Goal: Use online tool/utility

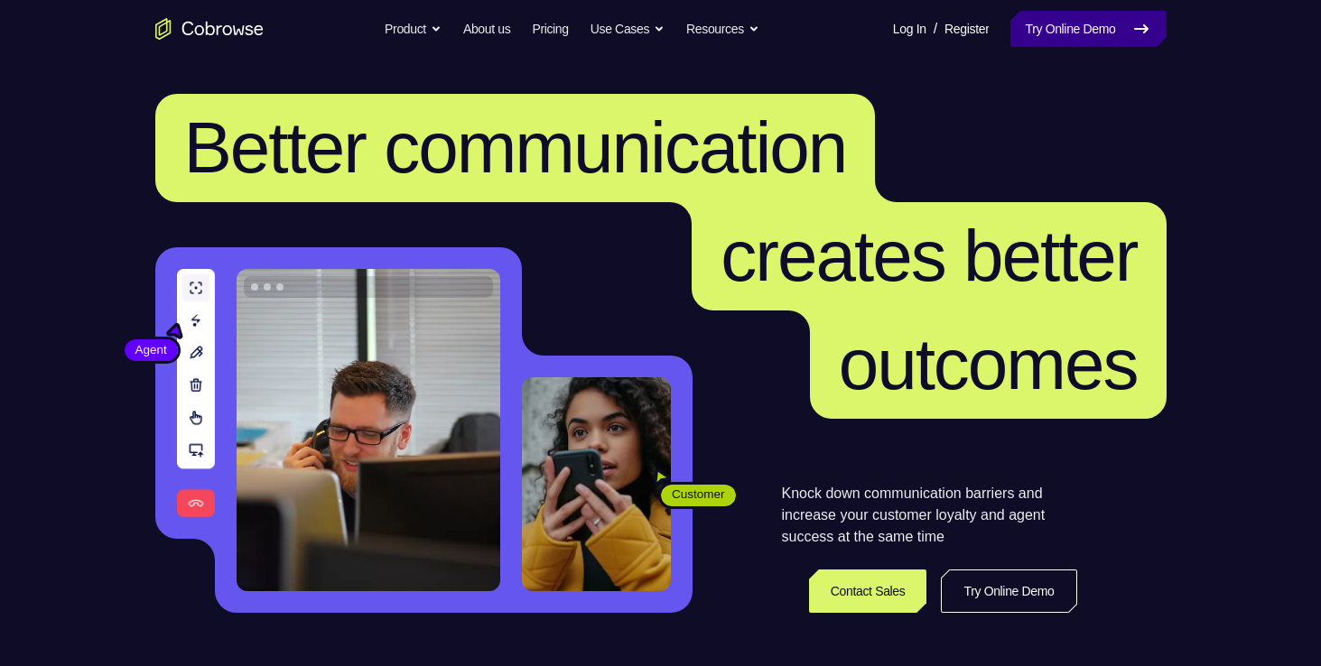
click at [1043, 23] on link "Try Online Demo" at bounding box center [1087, 29] width 155 height 36
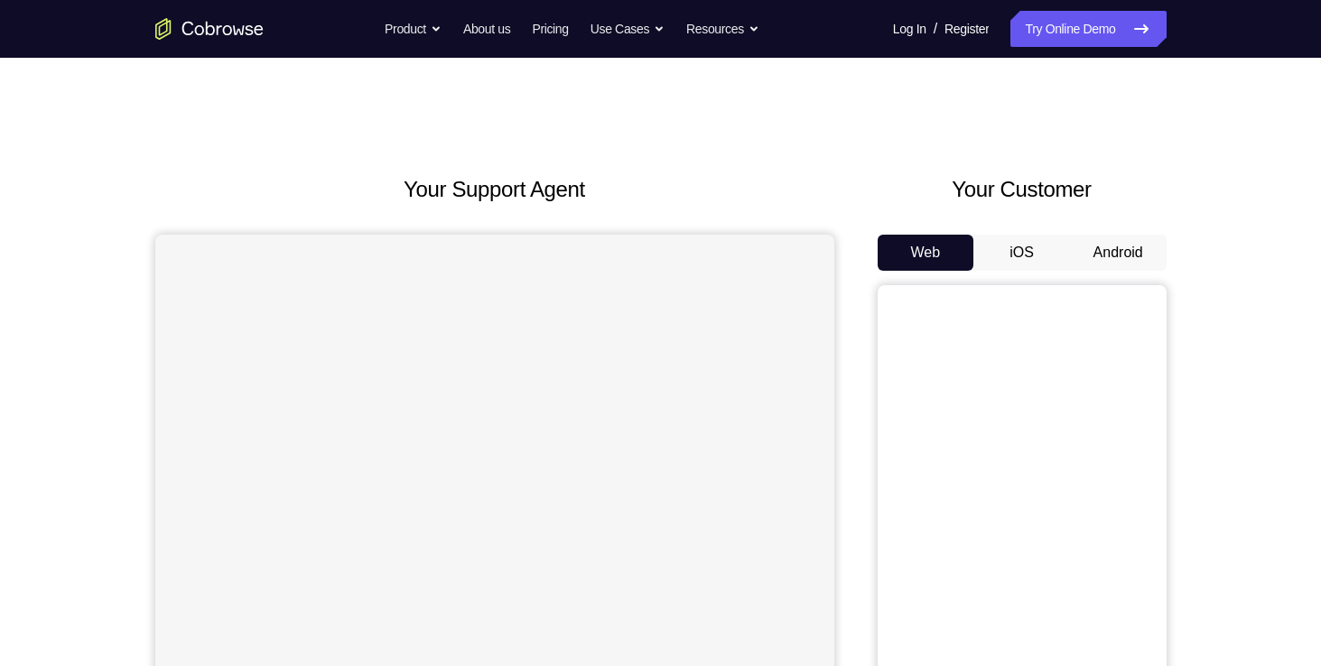
click at [1106, 240] on button "Android" at bounding box center [1118, 253] width 97 height 36
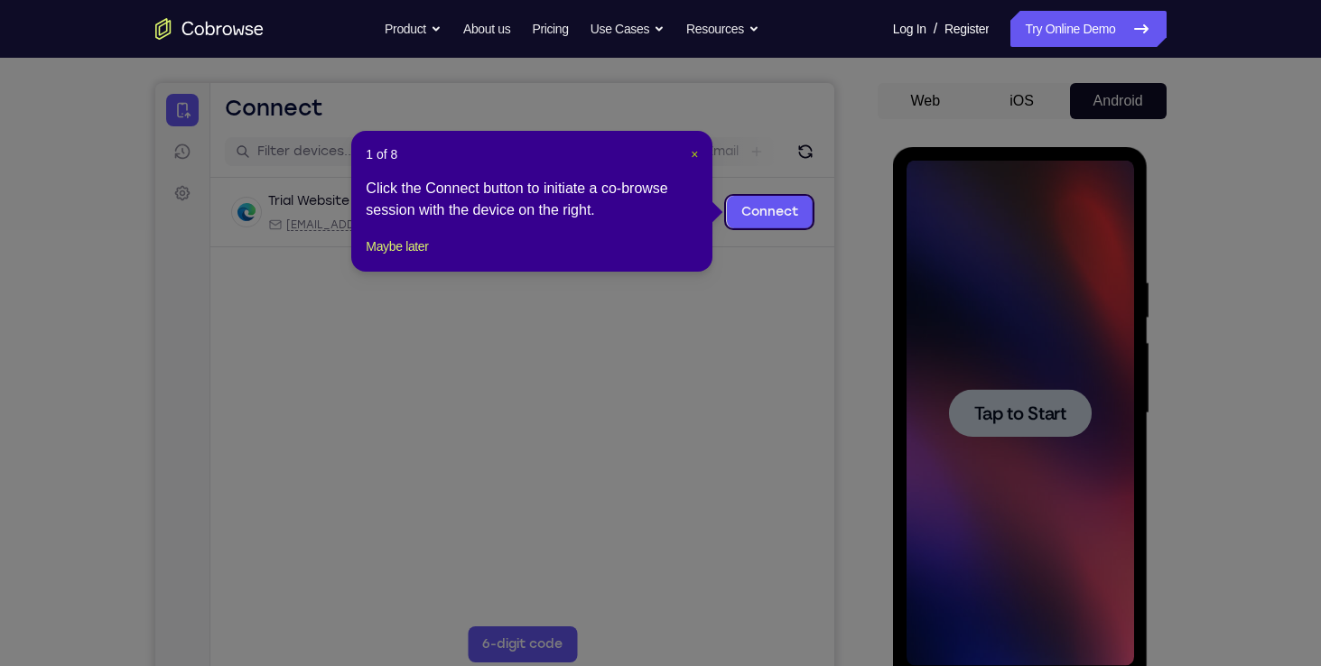
click at [691, 149] on span "×" at bounding box center [694, 154] width 7 height 14
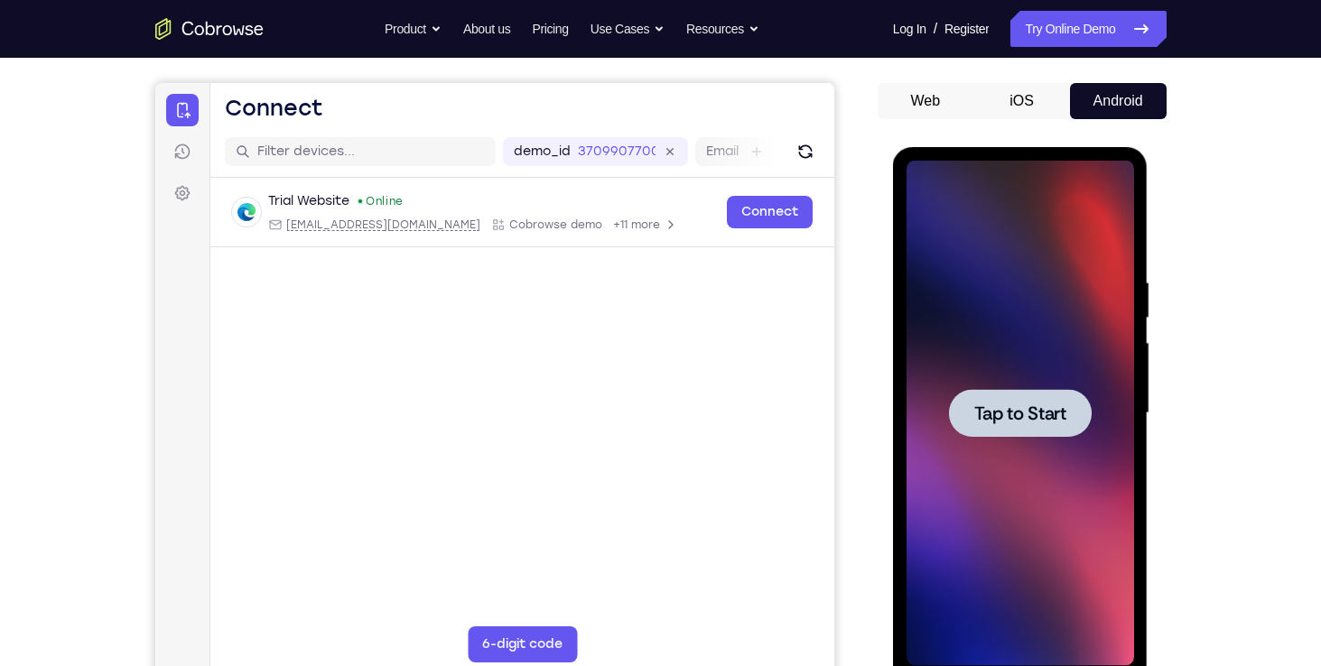
click at [1009, 413] on span "Tap to Start" at bounding box center [1020, 413] width 92 height 18
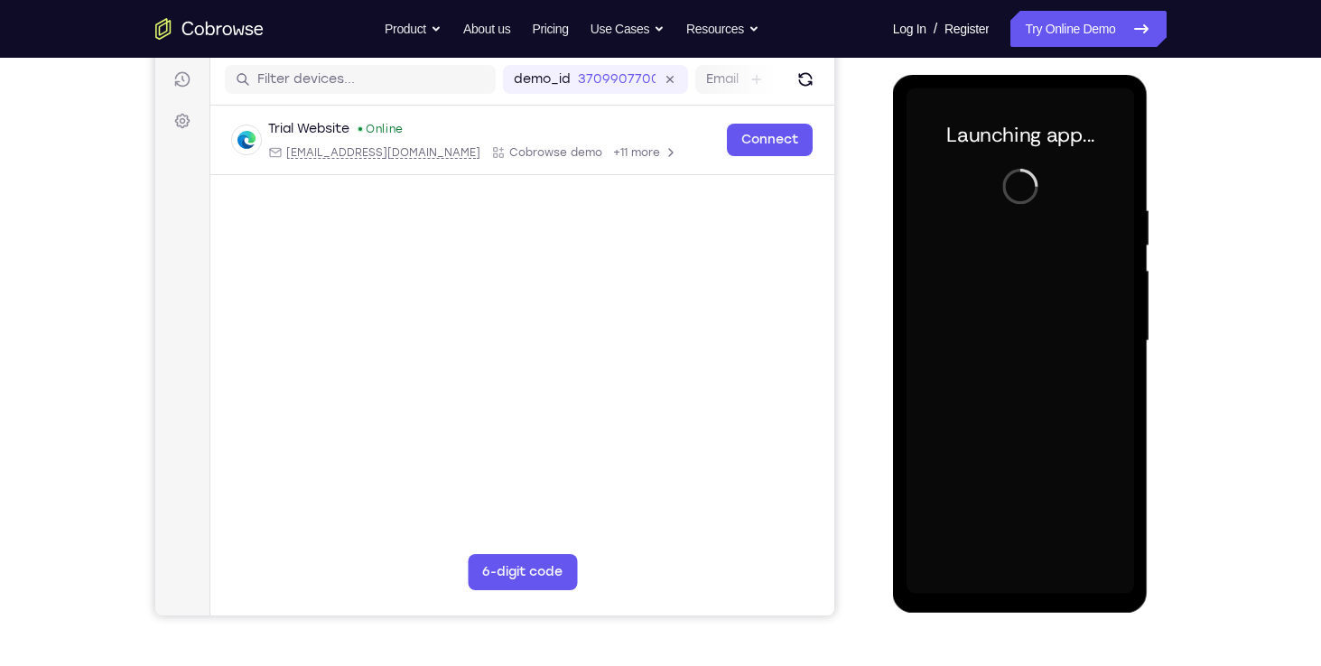
scroll to position [223, 0]
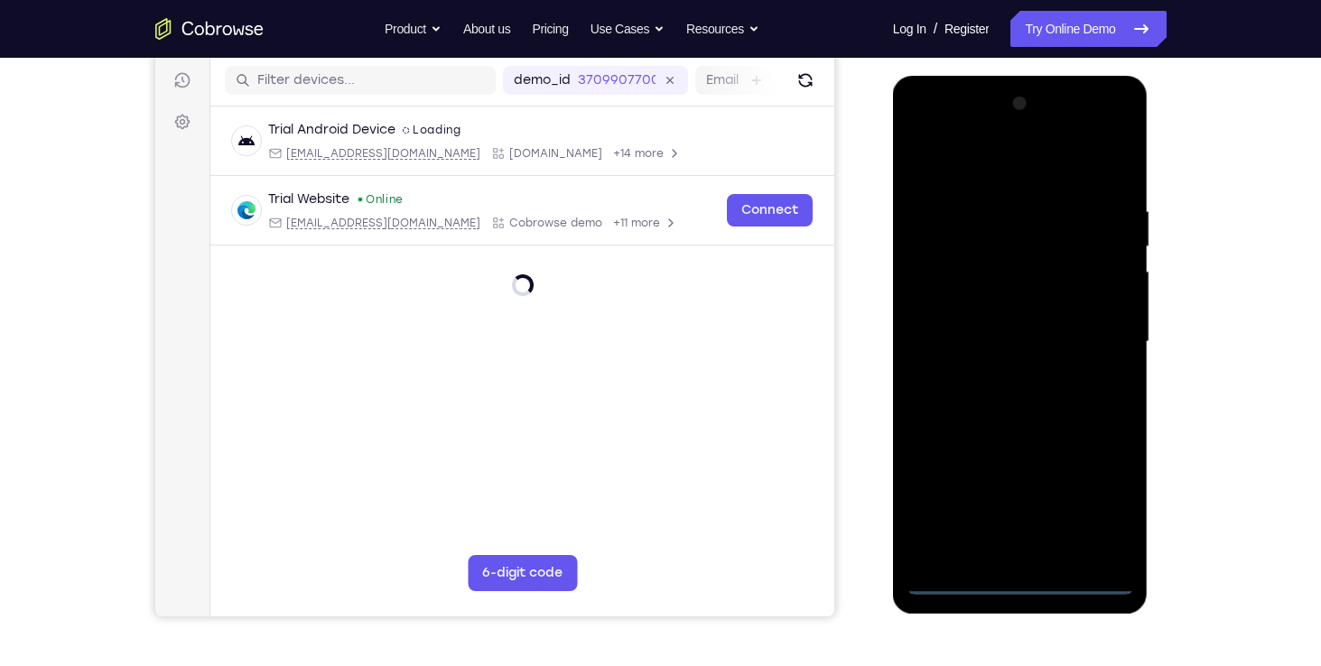
click at [1020, 583] on div at bounding box center [1019, 342] width 227 height 506
click at [1092, 514] on div at bounding box center [1019, 342] width 227 height 506
click at [970, 159] on div at bounding box center [1019, 342] width 227 height 506
click at [965, 238] on div at bounding box center [1019, 342] width 227 height 506
click at [980, 204] on div at bounding box center [1019, 342] width 227 height 506
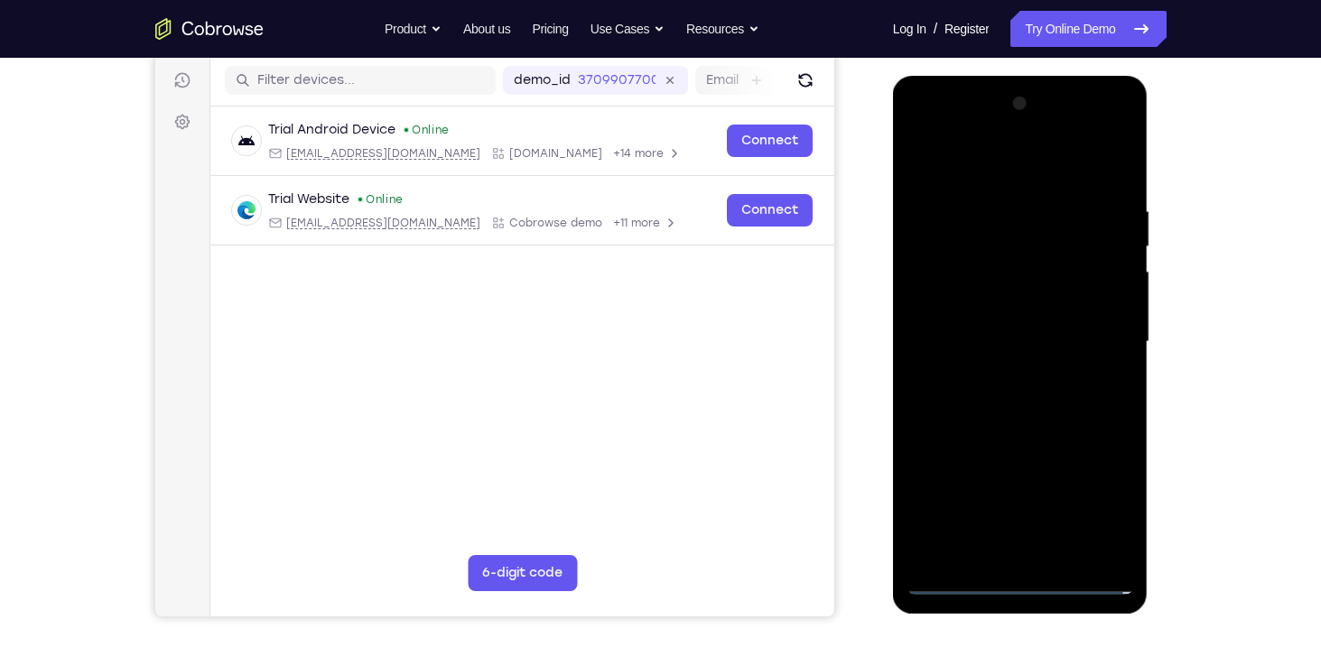
click at [930, 275] on div at bounding box center [1019, 342] width 227 height 506
click at [1009, 453] on div at bounding box center [1019, 342] width 227 height 506
click at [1017, 380] on div at bounding box center [1019, 342] width 227 height 506
click at [1014, 348] on div at bounding box center [1019, 342] width 227 height 506
click at [992, 378] on div at bounding box center [1019, 342] width 227 height 506
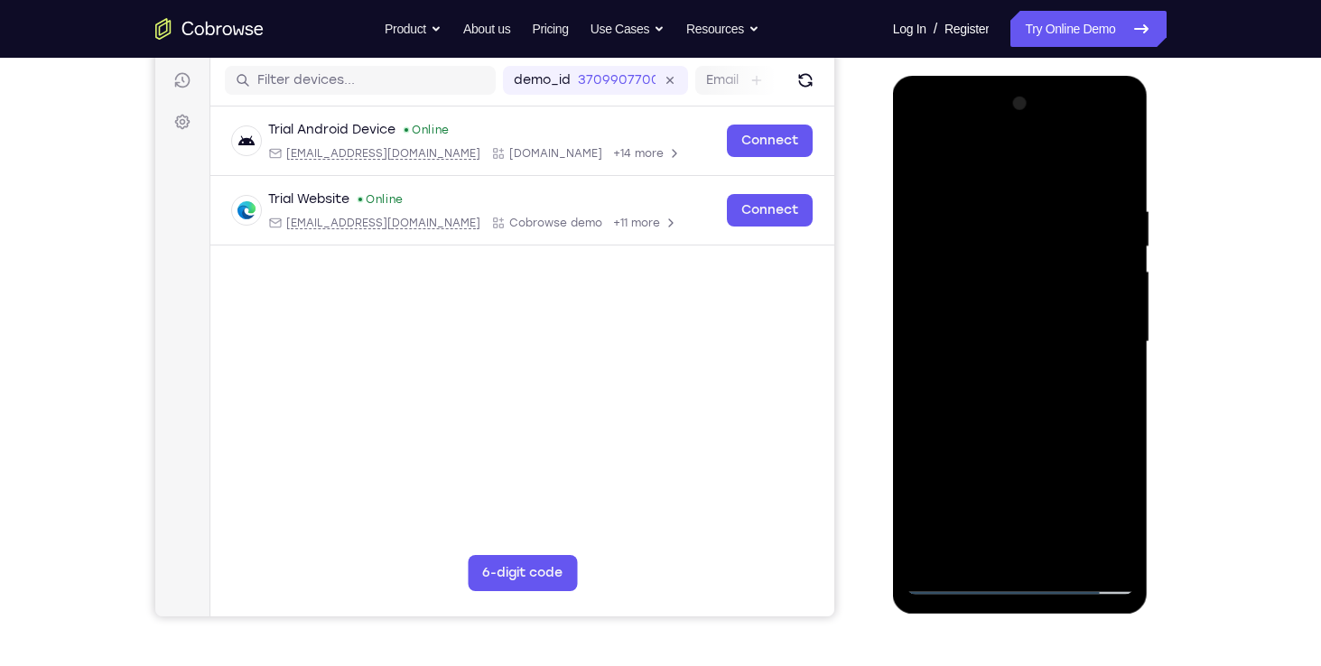
click at [1006, 357] on div at bounding box center [1019, 342] width 227 height 506
click at [1013, 351] on div at bounding box center [1019, 342] width 227 height 506
click at [1011, 423] on div at bounding box center [1019, 342] width 227 height 506
click at [1027, 300] on div at bounding box center [1019, 342] width 227 height 506
click at [1098, 391] on div at bounding box center [1019, 342] width 227 height 506
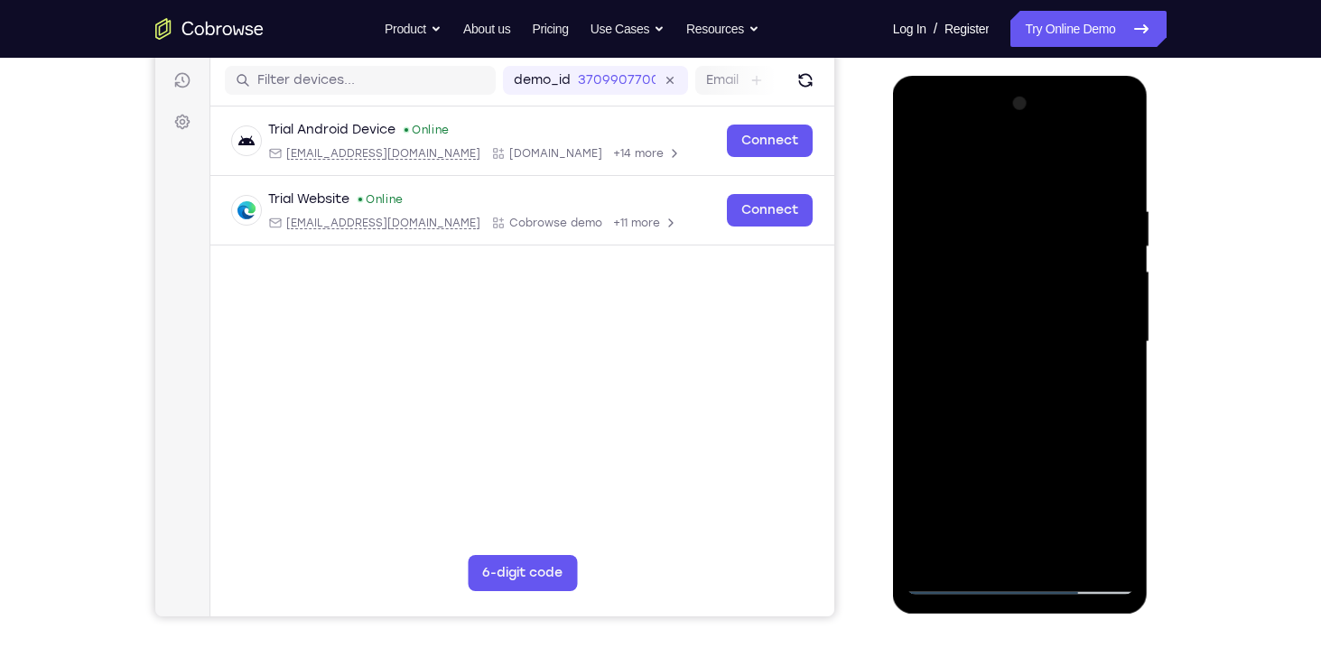
click at [955, 579] on div at bounding box center [1019, 342] width 227 height 506
click at [923, 157] on div at bounding box center [1019, 342] width 227 height 506
click at [1013, 450] on div at bounding box center [1019, 342] width 227 height 506
click at [1025, 389] on div at bounding box center [1019, 342] width 227 height 506
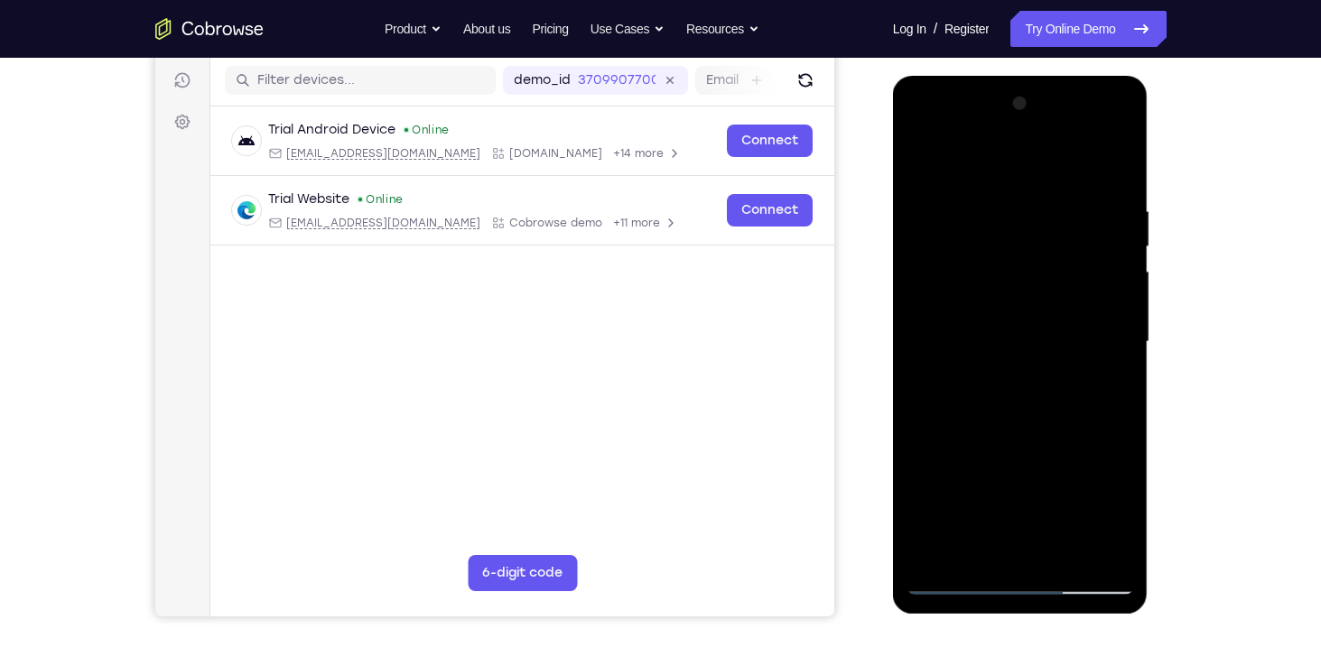
click at [1010, 292] on div at bounding box center [1019, 342] width 227 height 506
click at [933, 326] on div at bounding box center [1019, 342] width 227 height 506
click at [930, 348] on div at bounding box center [1019, 342] width 227 height 506
click at [1112, 153] on div at bounding box center [1019, 342] width 227 height 506
click at [1119, 155] on div at bounding box center [1019, 342] width 227 height 506
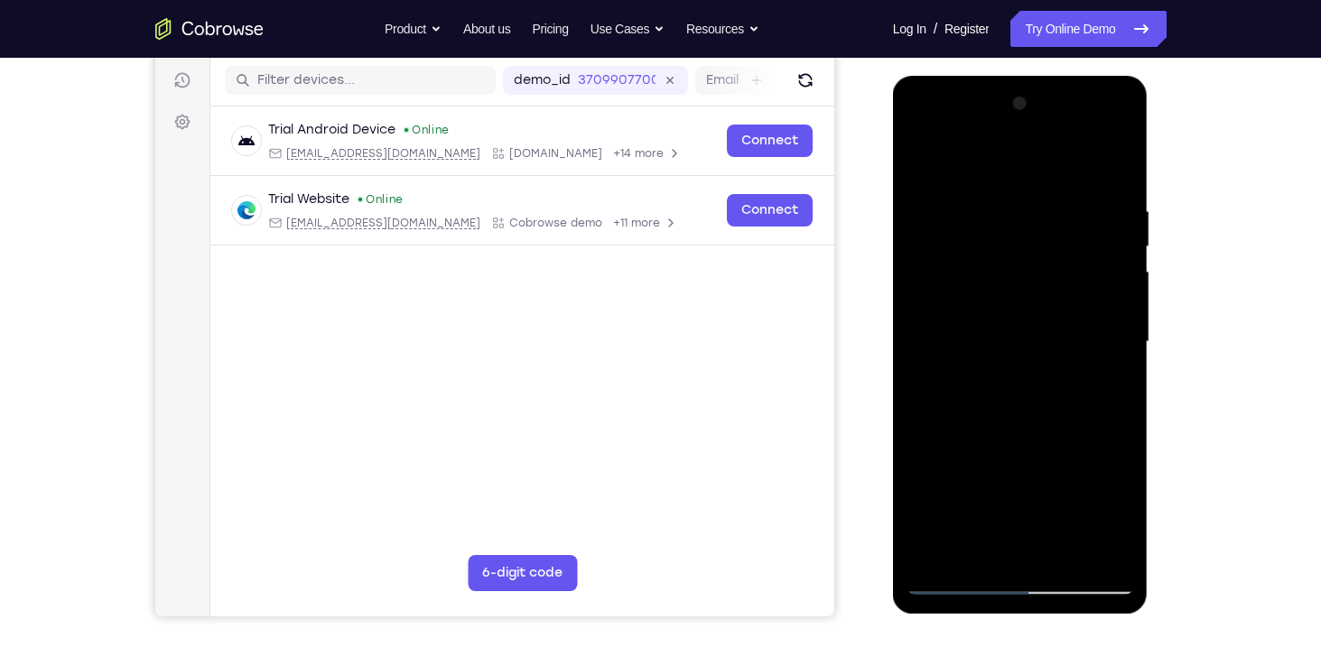
click at [933, 344] on div at bounding box center [1019, 342] width 227 height 506
click at [972, 320] on div at bounding box center [1019, 342] width 227 height 506
click at [927, 351] on div at bounding box center [1019, 342] width 227 height 506
click at [957, 580] on div at bounding box center [1019, 342] width 227 height 506
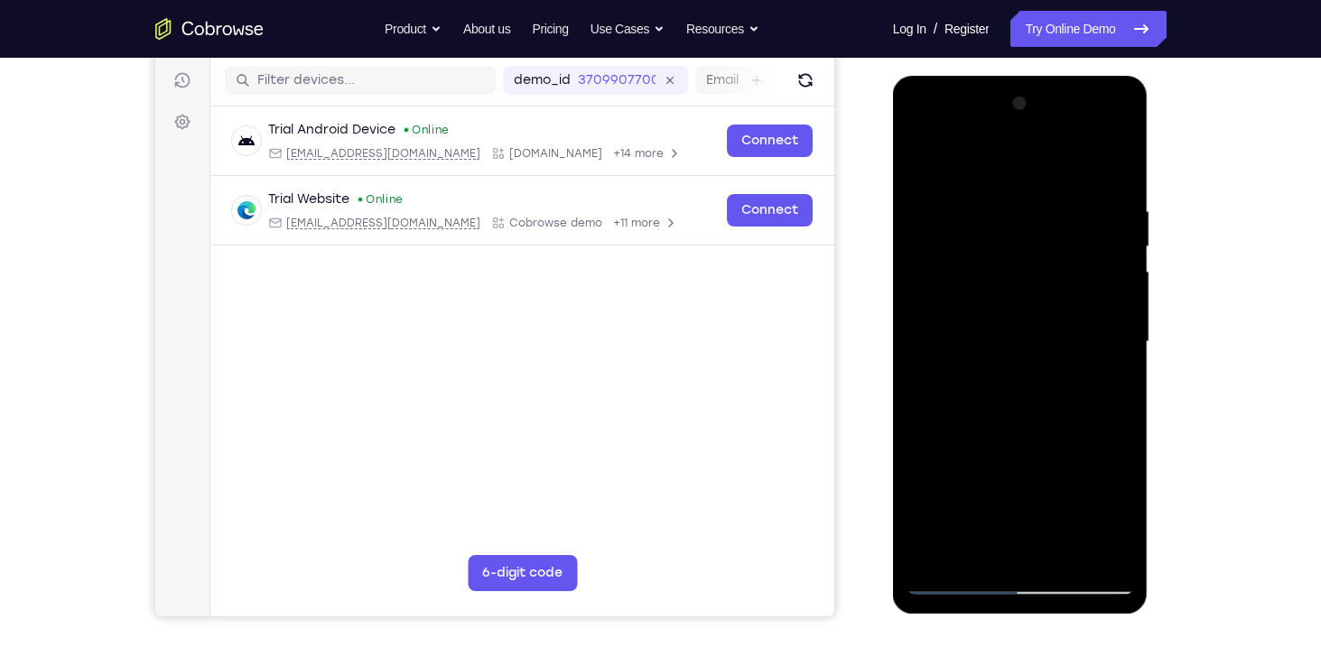
click at [957, 580] on div at bounding box center [1019, 342] width 227 height 506
click at [926, 277] on div at bounding box center [1019, 342] width 227 height 506
click at [940, 322] on div at bounding box center [1019, 342] width 227 height 506
click at [959, 323] on div at bounding box center [1019, 342] width 227 height 506
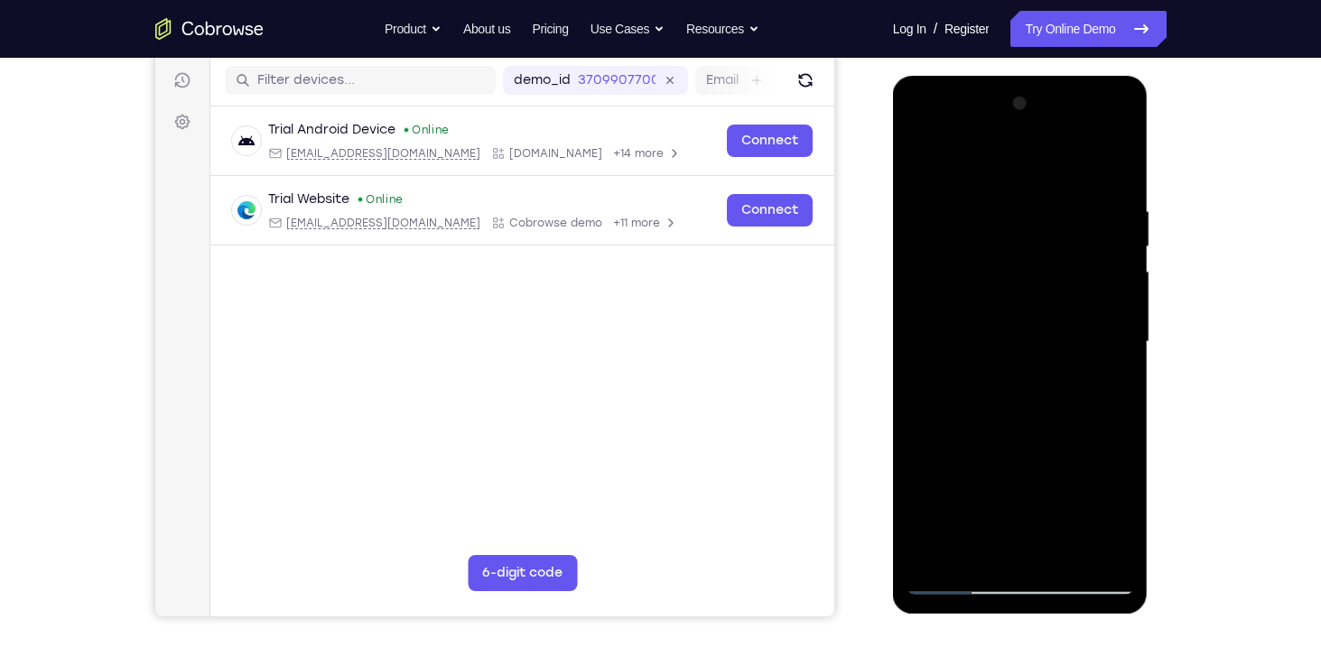
click at [921, 324] on div at bounding box center [1019, 342] width 227 height 506
click at [1122, 130] on div at bounding box center [1019, 342] width 227 height 506
click at [1094, 387] on div at bounding box center [1019, 342] width 227 height 506
click at [961, 322] on div at bounding box center [1019, 342] width 227 height 506
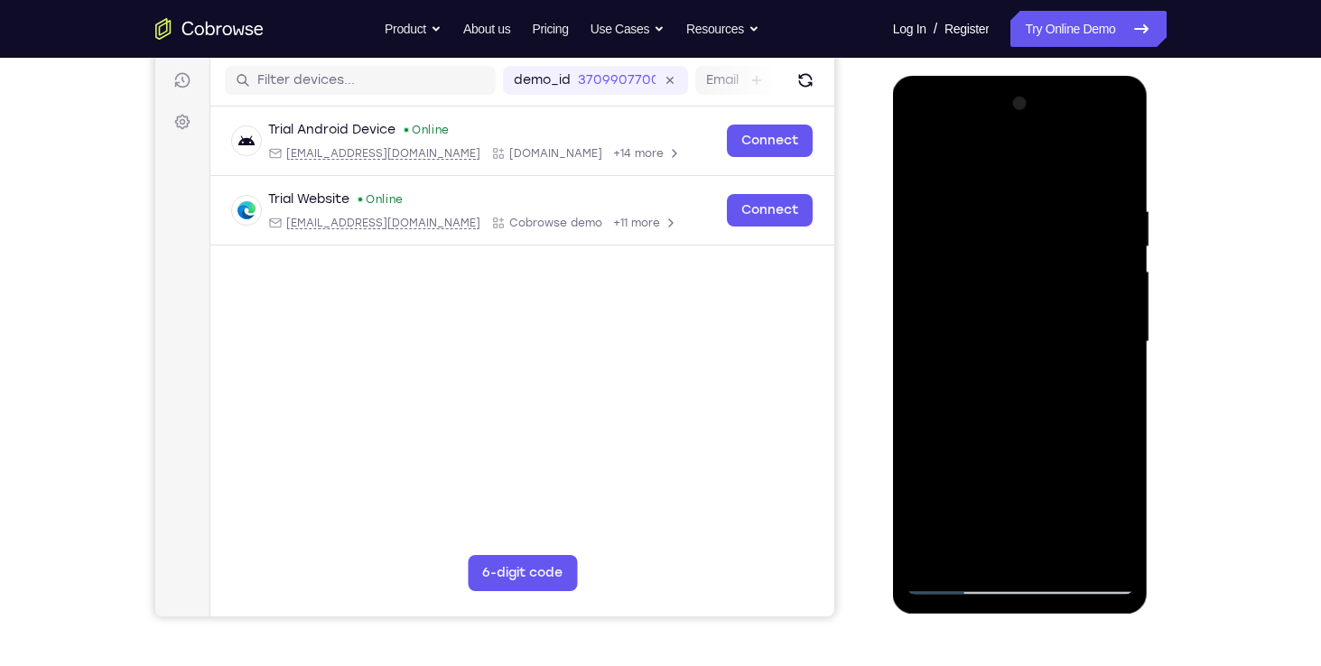
click at [922, 350] on div at bounding box center [1019, 342] width 227 height 506
click at [1056, 130] on div at bounding box center [1019, 342] width 227 height 506
click at [1032, 132] on div at bounding box center [1019, 342] width 227 height 506
click at [995, 283] on div at bounding box center [1019, 342] width 227 height 506
click at [935, 333] on div at bounding box center [1019, 342] width 227 height 506
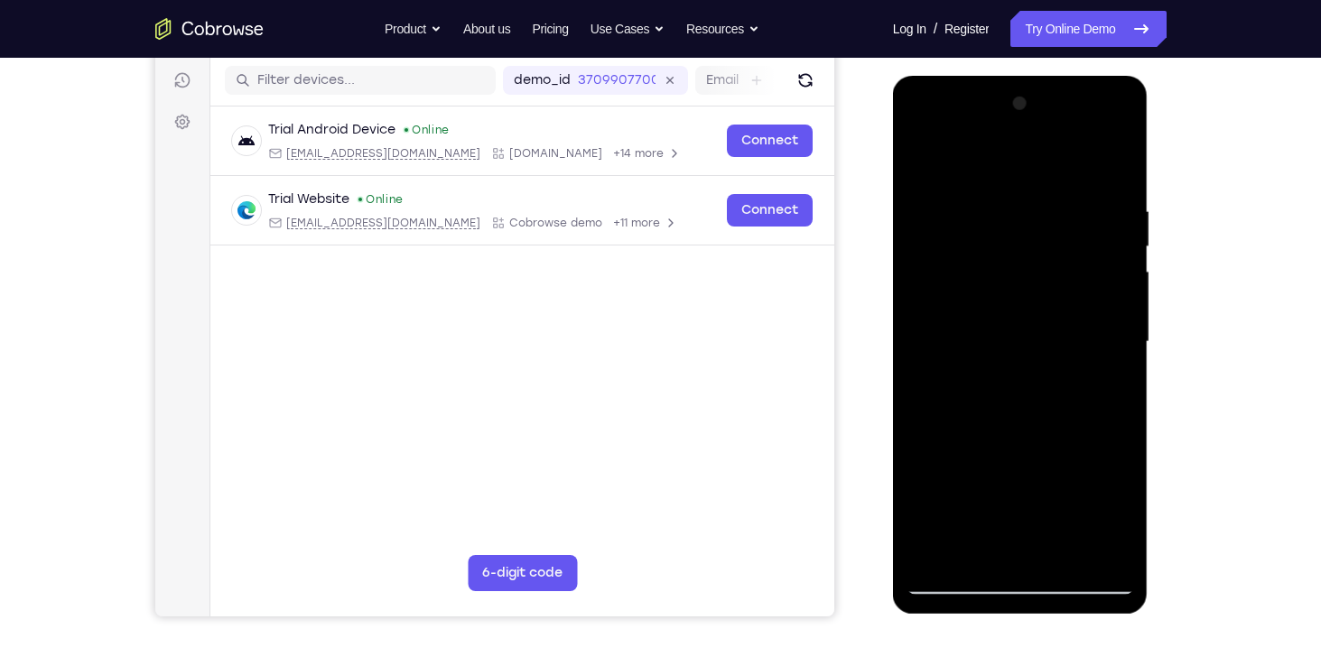
click at [963, 571] on div at bounding box center [1019, 342] width 227 height 506
click at [957, 585] on div at bounding box center [1019, 342] width 227 height 506
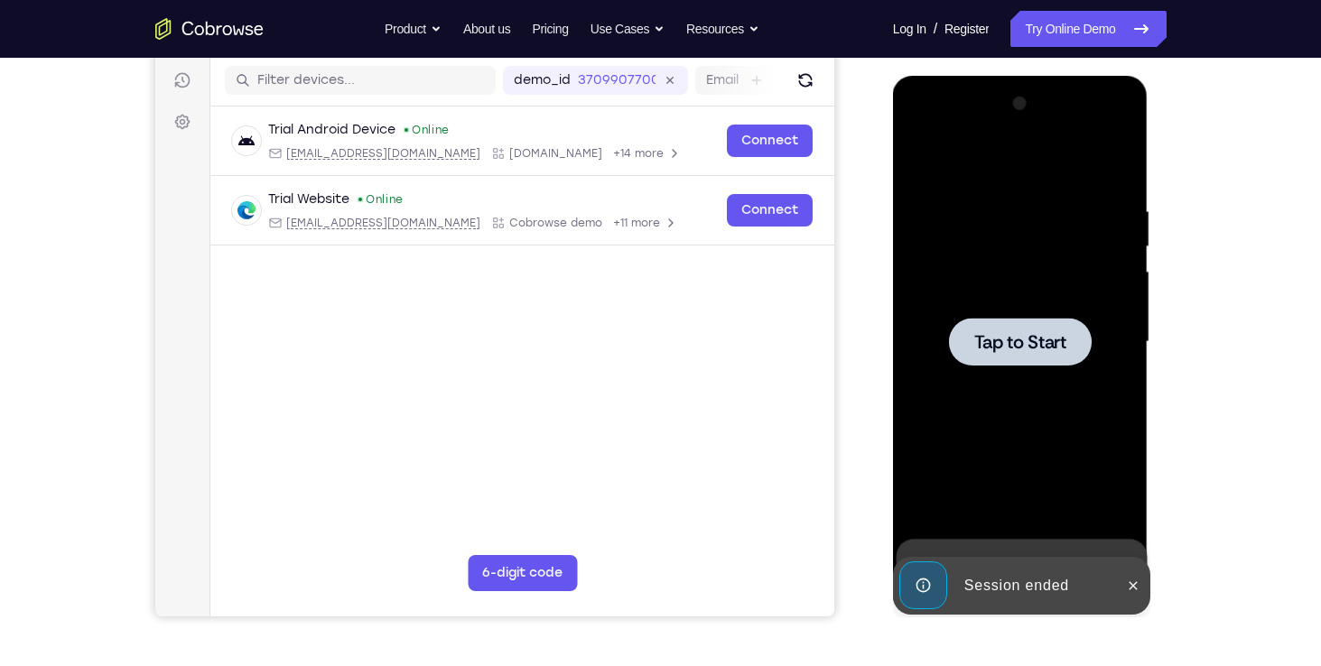
click at [1012, 329] on div at bounding box center [1020, 342] width 143 height 48
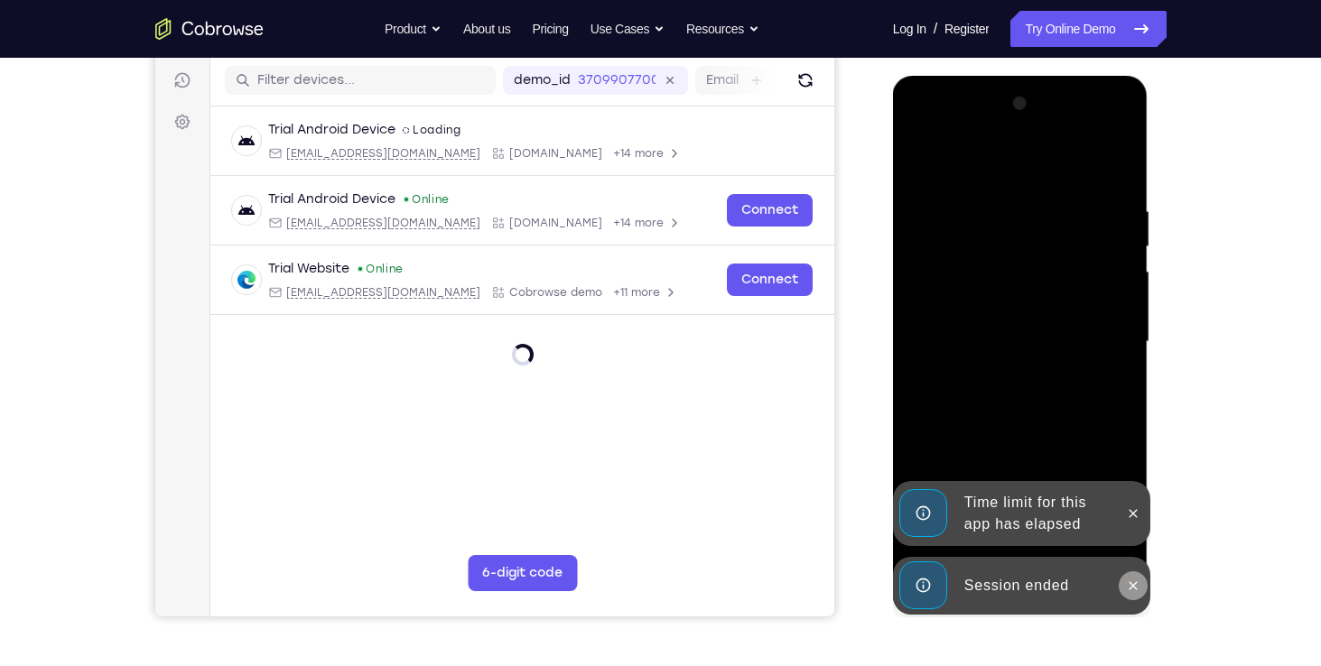
click at [1124, 581] on button at bounding box center [1132, 585] width 29 height 29
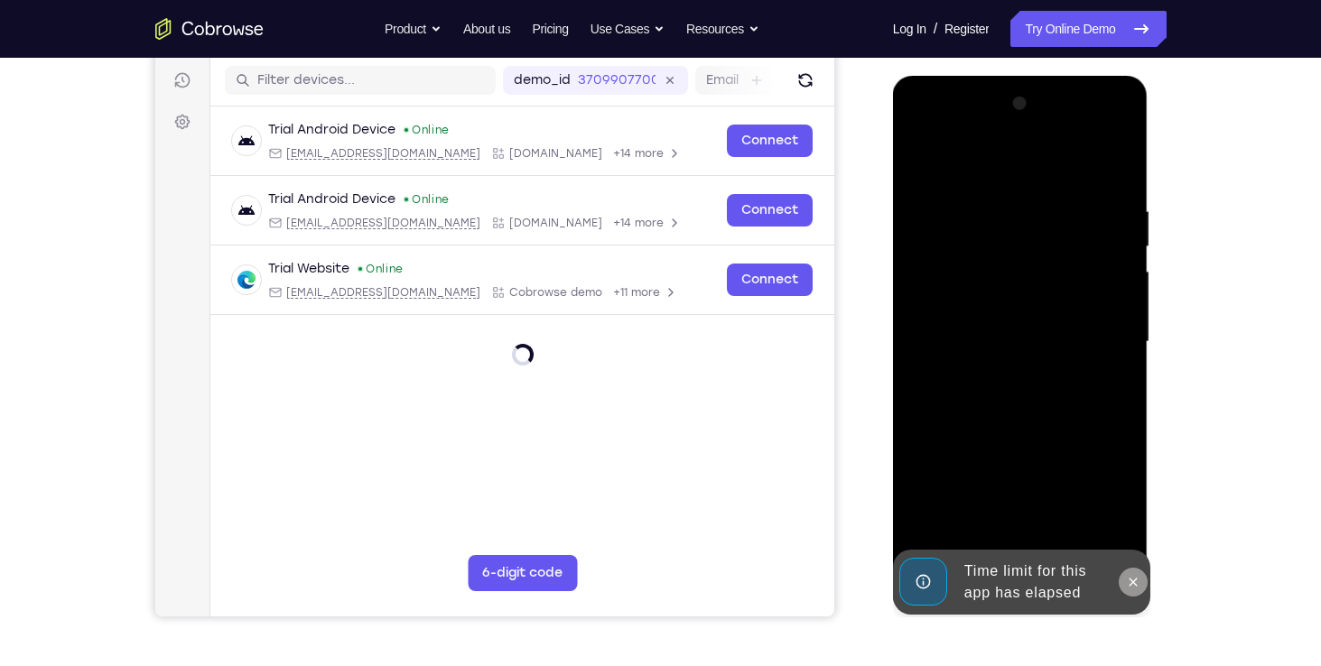
click at [1140, 581] on button at bounding box center [1132, 582] width 29 height 29
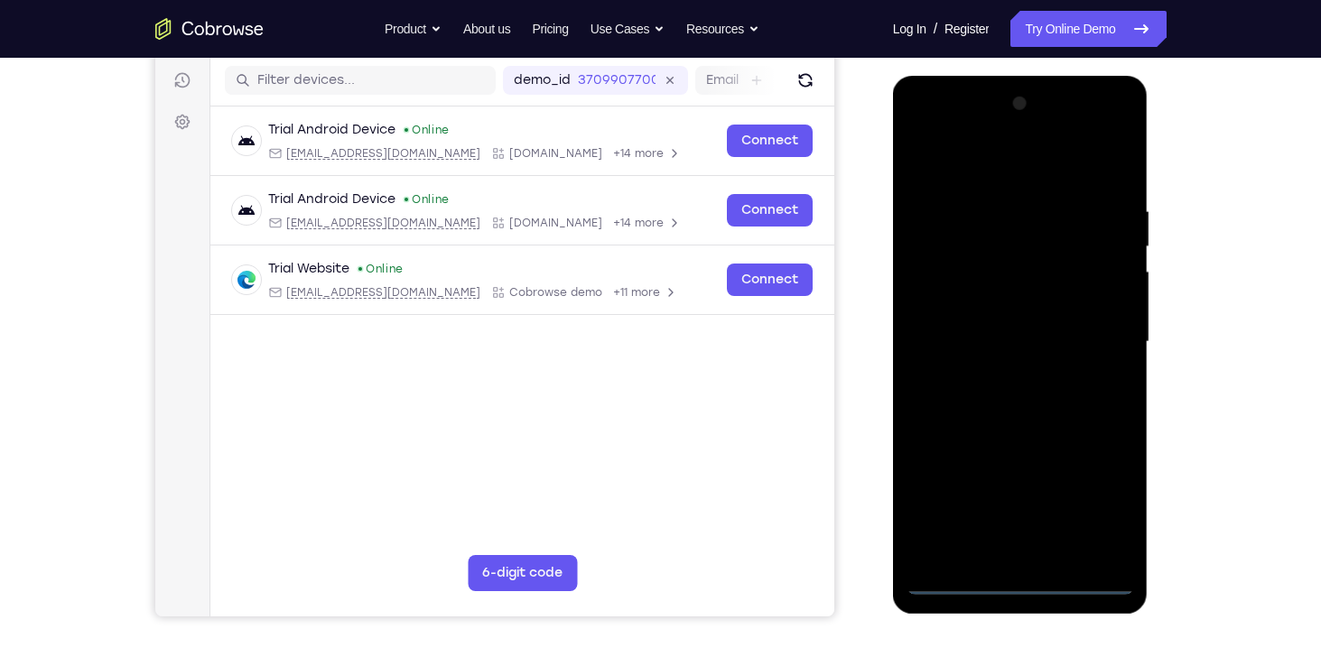
click at [1019, 590] on div at bounding box center [1019, 342] width 227 height 506
click at [1100, 509] on div at bounding box center [1019, 342] width 227 height 506
click at [998, 175] on div at bounding box center [1019, 342] width 227 height 506
click at [1000, 239] on div at bounding box center [1019, 342] width 227 height 506
click at [1024, 188] on div at bounding box center [1019, 342] width 227 height 506
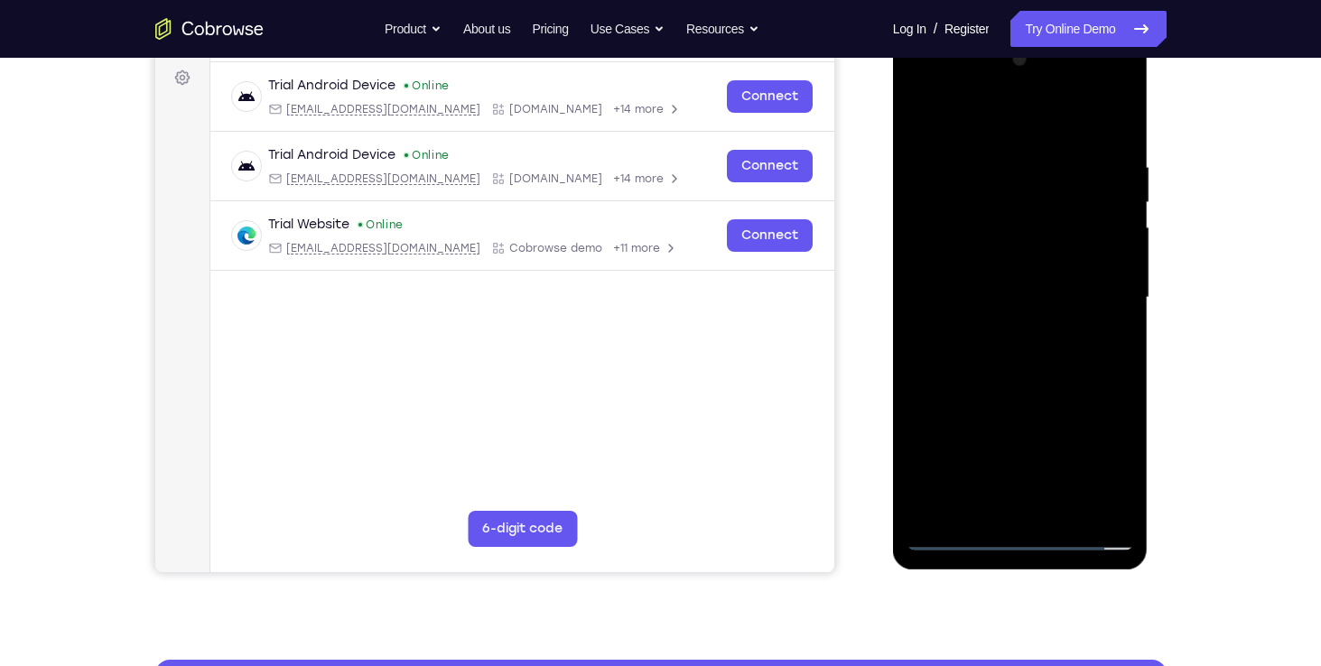
scroll to position [273, 0]
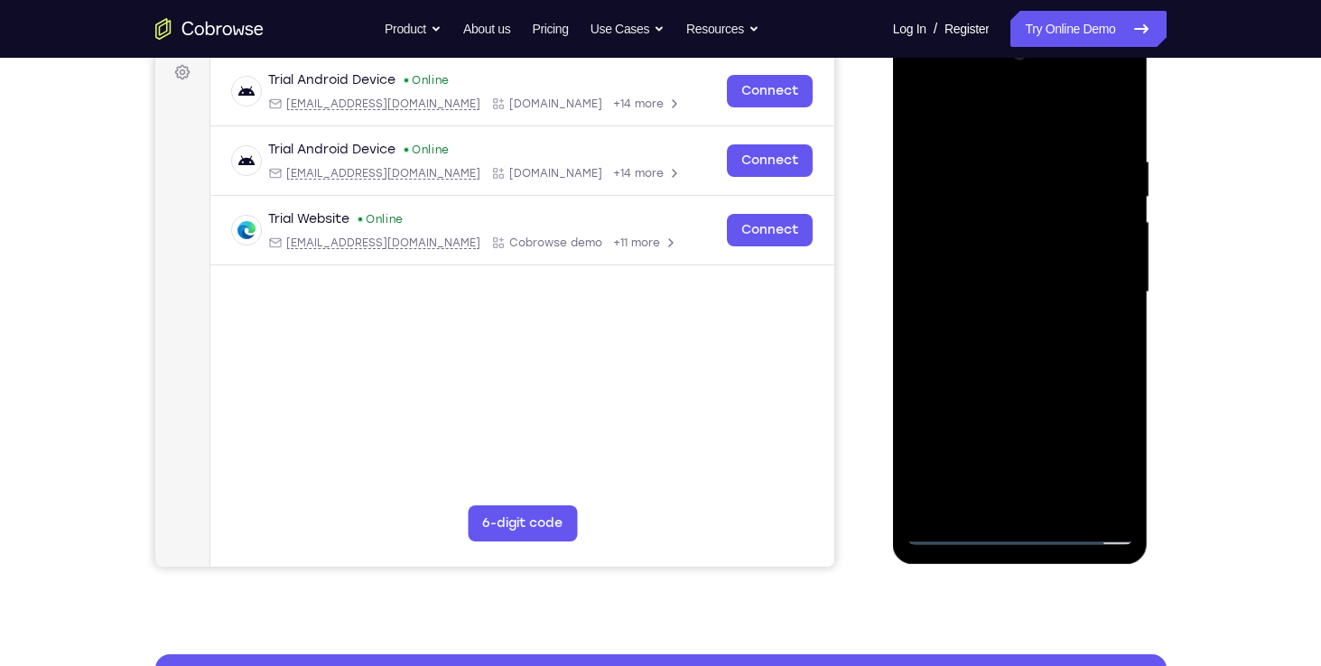
click at [1000, 353] on div at bounding box center [1019, 293] width 227 height 506
click at [1007, 336] on div at bounding box center [1019, 293] width 227 height 506
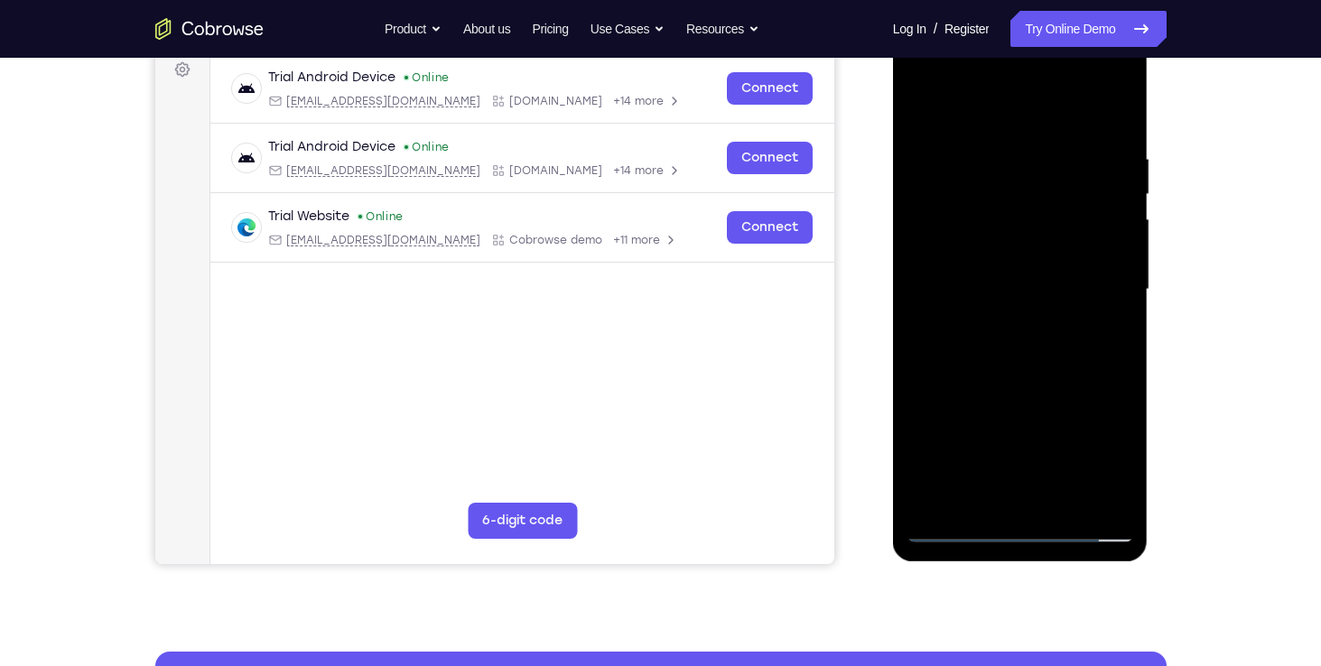
drag, startPoint x: 1009, startPoint y: 333, endPoint x: 1024, endPoint y: 265, distance: 70.1
click at [1024, 265] on div at bounding box center [1019, 290] width 227 height 506
click at [955, 531] on div at bounding box center [1019, 290] width 227 height 506
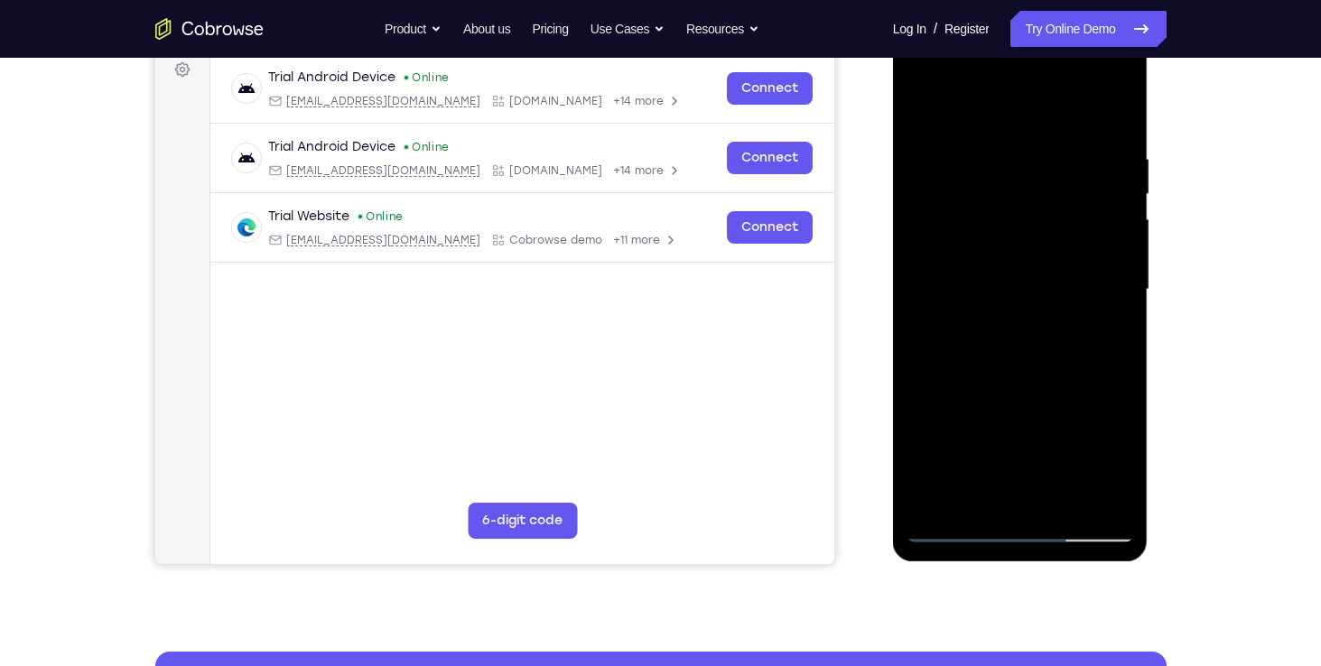
click at [918, 77] on div at bounding box center [1019, 290] width 227 height 506
click at [1097, 77] on div at bounding box center [1019, 290] width 227 height 506
click at [1062, 111] on div at bounding box center [1019, 290] width 227 height 506
click at [1100, 277] on div at bounding box center [1019, 290] width 227 height 506
click at [991, 320] on div at bounding box center [1019, 290] width 227 height 506
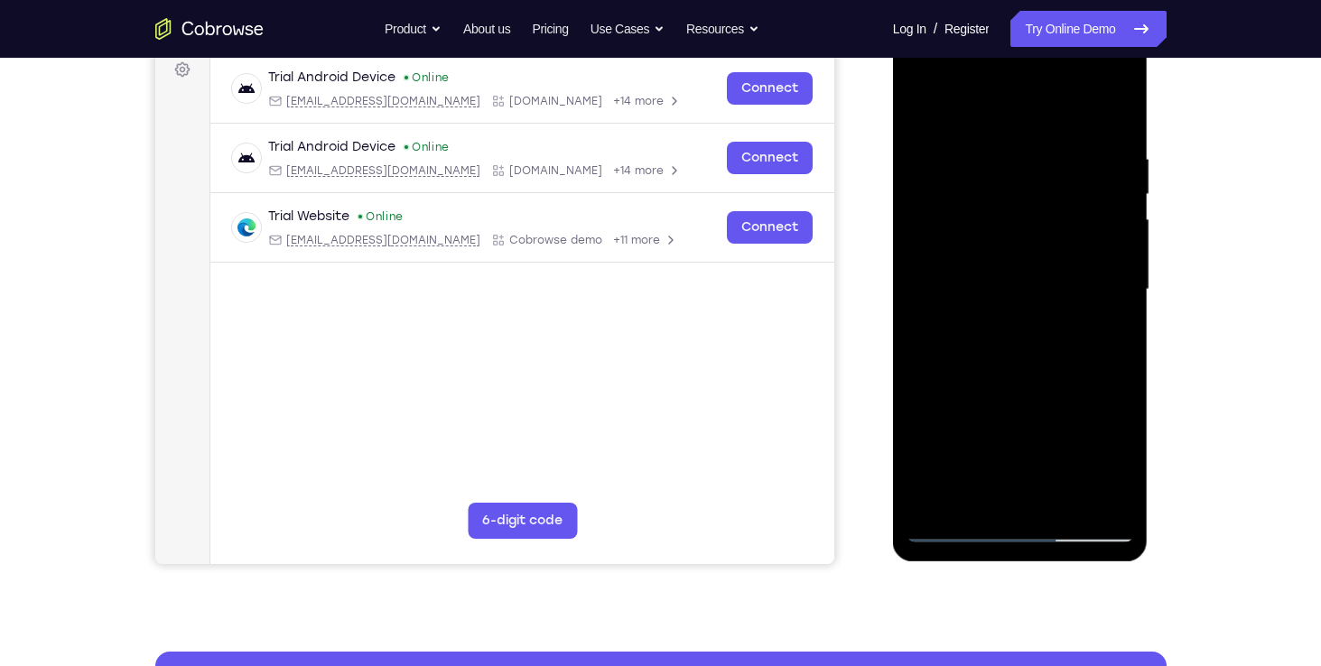
click at [990, 267] on div at bounding box center [1019, 290] width 227 height 506
click at [1003, 242] on div at bounding box center [1019, 290] width 227 height 506
click at [996, 283] on div at bounding box center [1019, 290] width 227 height 506
click at [1015, 338] on div at bounding box center [1019, 290] width 227 height 506
click at [995, 280] on div at bounding box center [1019, 290] width 227 height 506
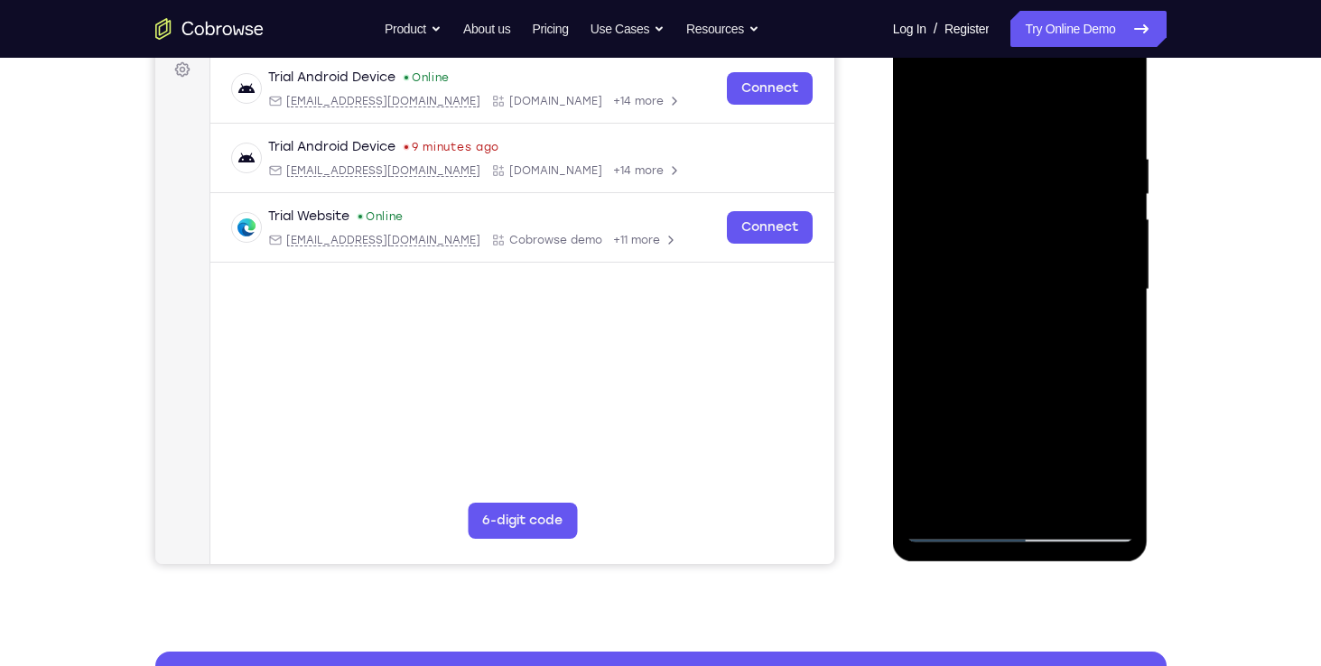
click at [1043, 258] on div at bounding box center [1019, 290] width 227 height 506
click at [959, 532] on div at bounding box center [1019, 290] width 227 height 506
click at [1001, 353] on div at bounding box center [1019, 290] width 227 height 506
click at [1033, 362] on div at bounding box center [1019, 290] width 227 height 506
drag, startPoint x: 1025, startPoint y: 352, endPoint x: 1037, endPoint y: 258, distance: 94.7
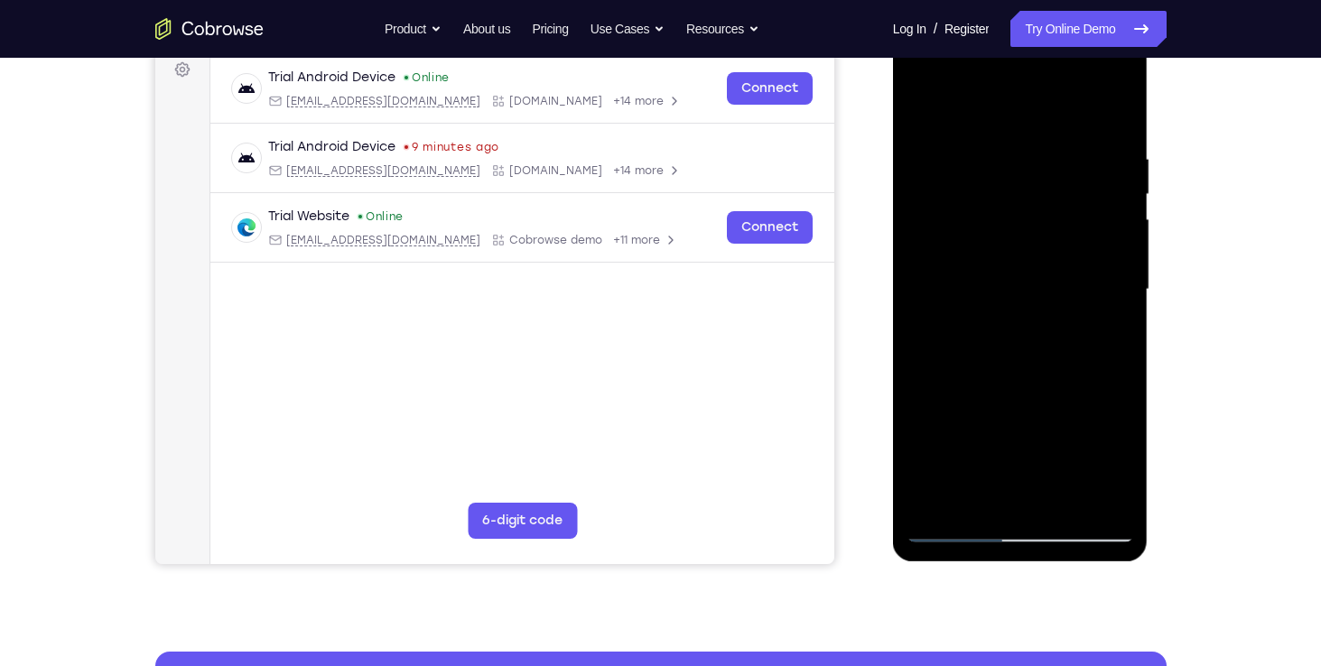
click at [1037, 258] on div at bounding box center [1019, 290] width 227 height 506
drag, startPoint x: 1028, startPoint y: 360, endPoint x: 1029, endPoint y: 258, distance: 102.0
click at [1029, 258] on div at bounding box center [1019, 290] width 227 height 506
click at [1033, 333] on div at bounding box center [1019, 290] width 227 height 506
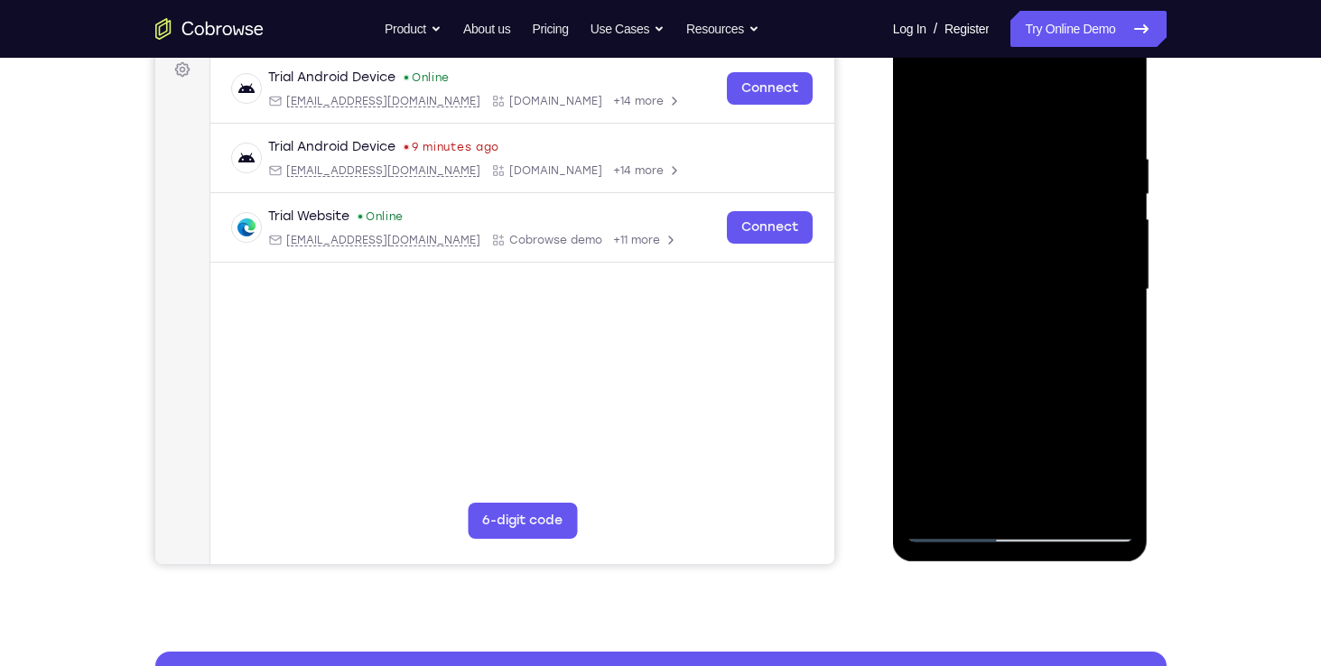
drag, startPoint x: 1032, startPoint y: 333, endPoint x: 1051, endPoint y: 217, distance: 118.0
click at [1051, 217] on div at bounding box center [1019, 290] width 227 height 506
drag, startPoint x: 1022, startPoint y: 300, endPoint x: 1006, endPoint y: 582, distance: 283.0
click at [1006, 565] on html "Online web based iOS Simulators and Android Emulators. Run iPhone, iPad, Mobile…" at bounding box center [1021, 294] width 257 height 542
click at [985, 153] on div at bounding box center [1019, 290] width 227 height 506
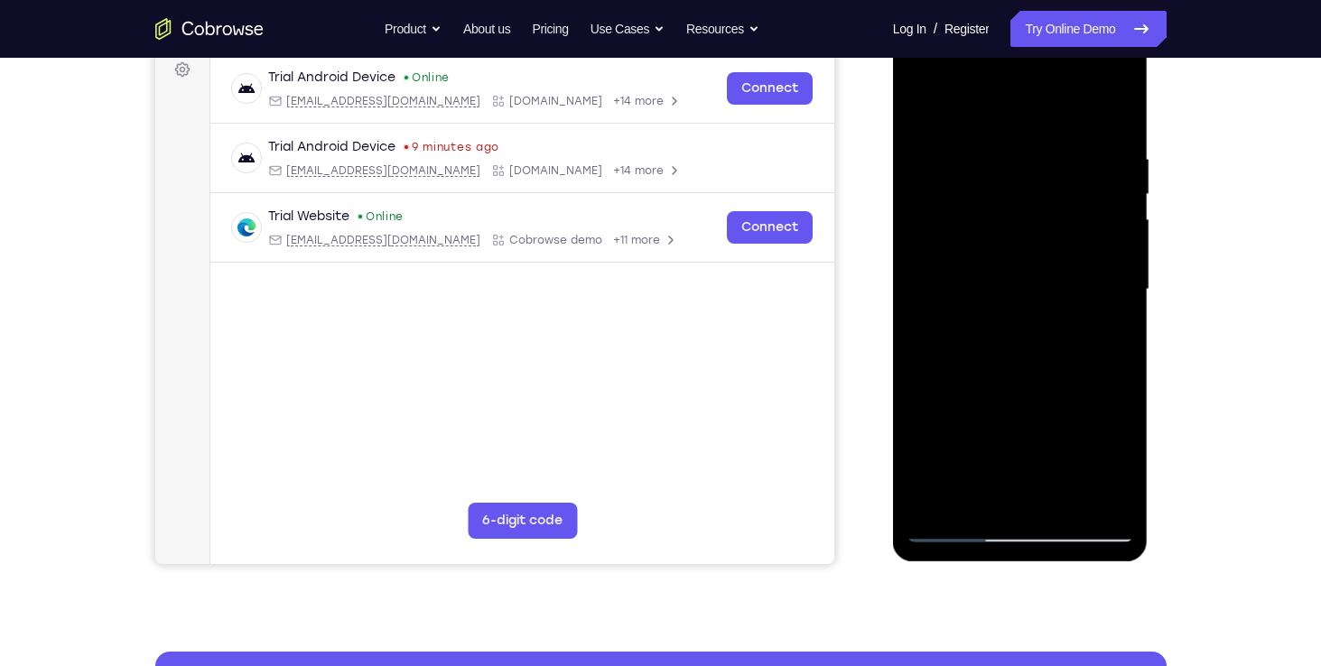
click at [1087, 307] on div at bounding box center [1019, 290] width 227 height 506
click at [1119, 106] on div at bounding box center [1019, 290] width 227 height 506
click at [930, 303] on div at bounding box center [1019, 290] width 227 height 506
click at [953, 528] on div at bounding box center [1019, 290] width 227 height 506
click at [935, 501] on div at bounding box center [1019, 290] width 227 height 506
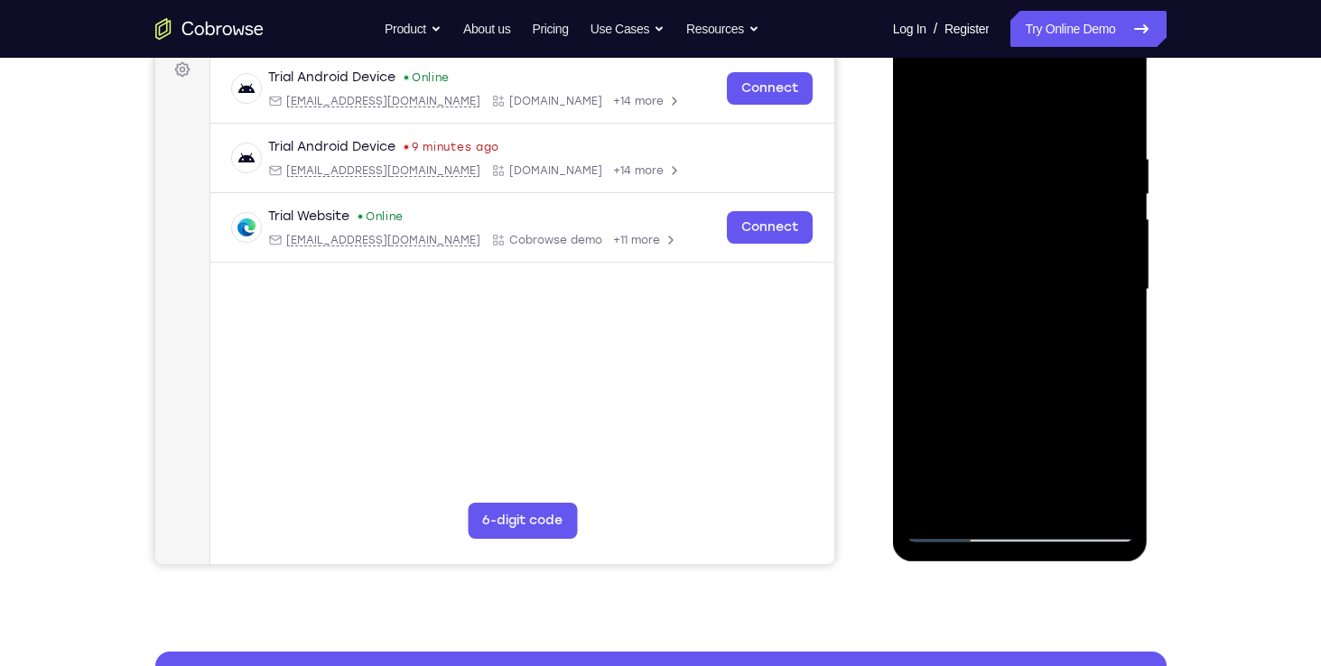
click at [1030, 83] on div at bounding box center [1019, 290] width 227 height 506
click at [1026, 143] on div at bounding box center [1019, 290] width 227 height 506
click at [968, 525] on div at bounding box center [1019, 290] width 227 height 506
click at [960, 532] on div at bounding box center [1019, 290] width 227 height 506
click at [1103, 81] on div at bounding box center [1019, 290] width 227 height 506
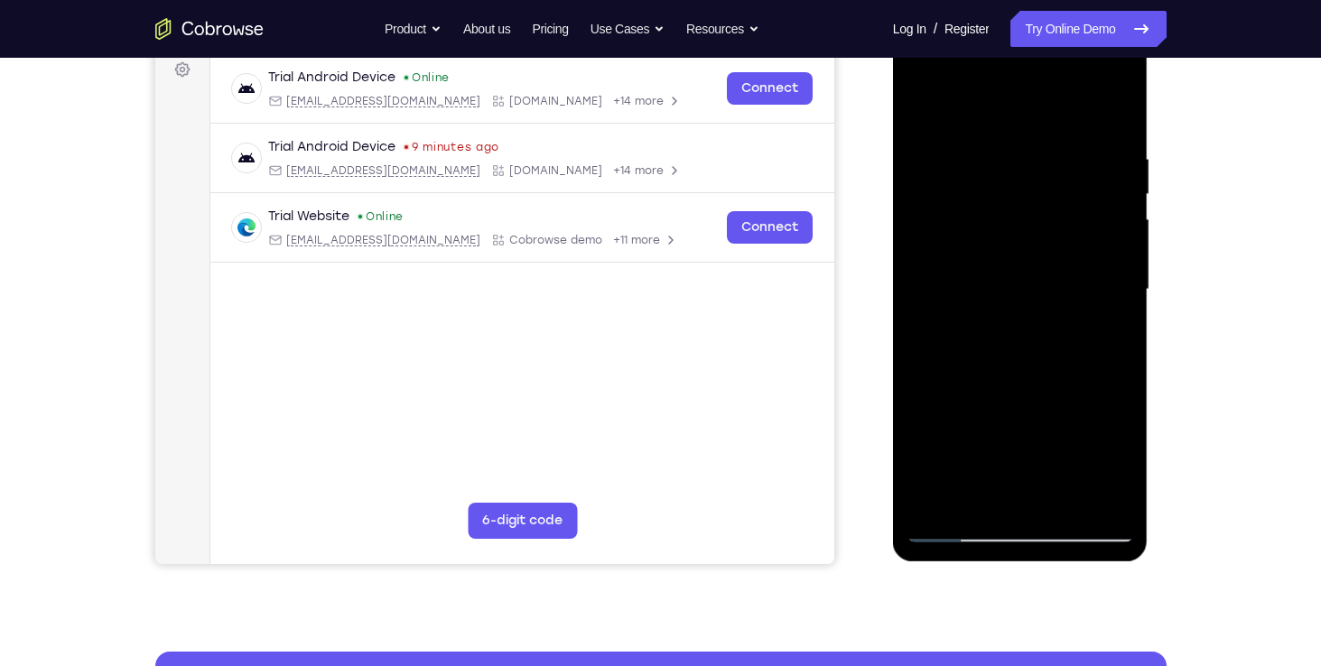
click at [961, 524] on div at bounding box center [1019, 290] width 227 height 506
click at [1118, 79] on div at bounding box center [1019, 290] width 227 height 506
click at [1024, 264] on div at bounding box center [1019, 290] width 227 height 506
click at [1013, 102] on div at bounding box center [1019, 290] width 227 height 506
click at [1121, 74] on div at bounding box center [1019, 290] width 227 height 506
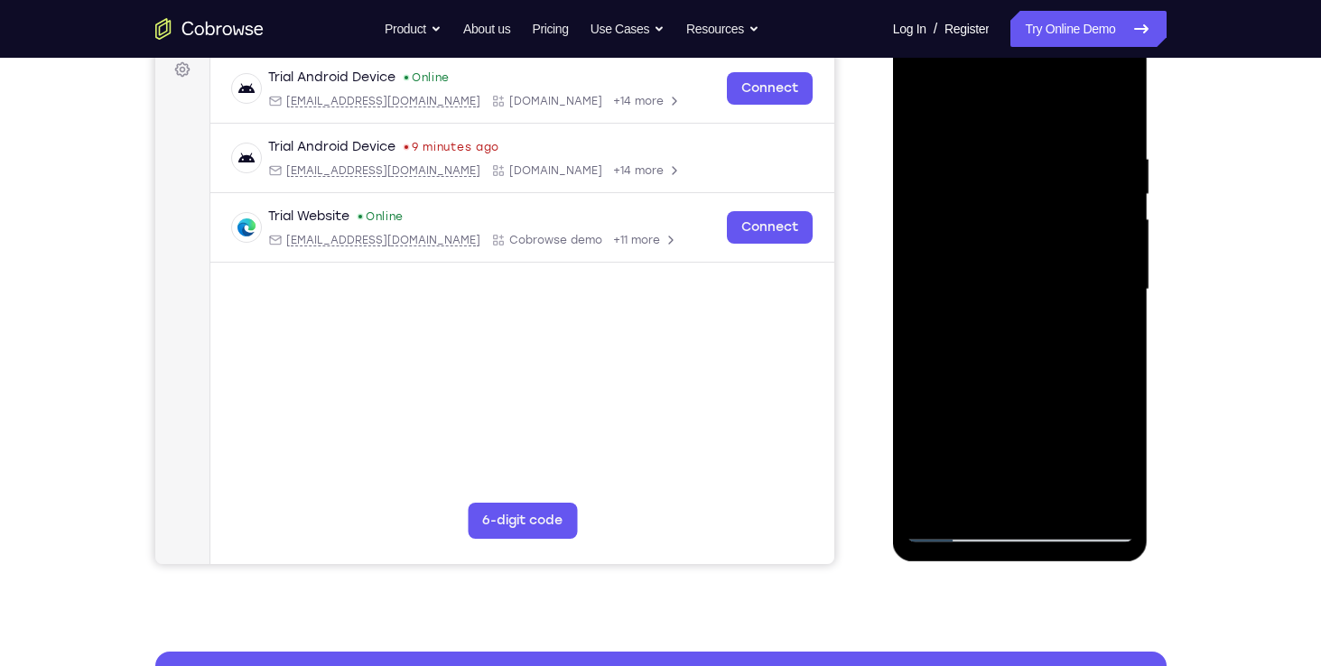
click at [1063, 199] on div at bounding box center [1019, 290] width 227 height 506
click at [1010, 417] on div at bounding box center [1019, 290] width 227 height 506
click at [982, 483] on div at bounding box center [1019, 290] width 227 height 506
drag, startPoint x: 1007, startPoint y: 382, endPoint x: 1002, endPoint y: 287, distance: 94.9
click at [1002, 287] on div at bounding box center [1019, 290] width 227 height 506
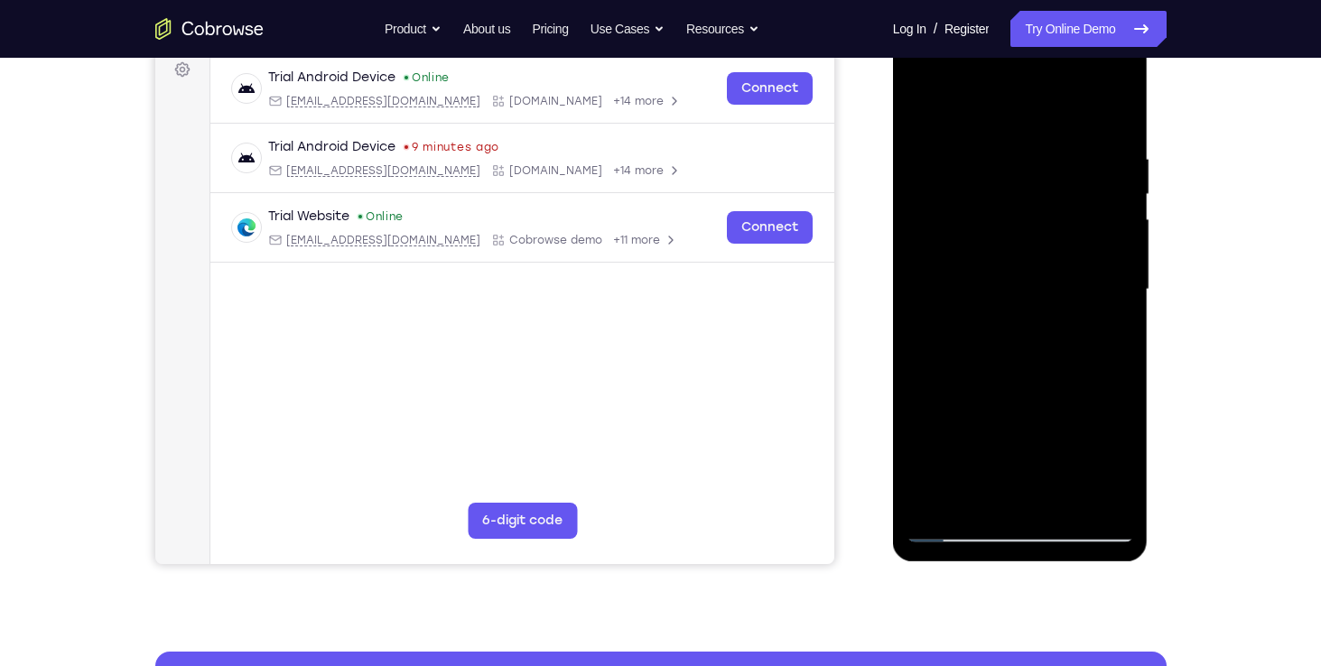
click at [945, 376] on div at bounding box center [1019, 290] width 227 height 506
click at [953, 524] on div at bounding box center [1019, 290] width 227 height 506
click at [988, 265] on div at bounding box center [1019, 290] width 227 height 506
click at [955, 526] on div at bounding box center [1019, 290] width 227 height 506
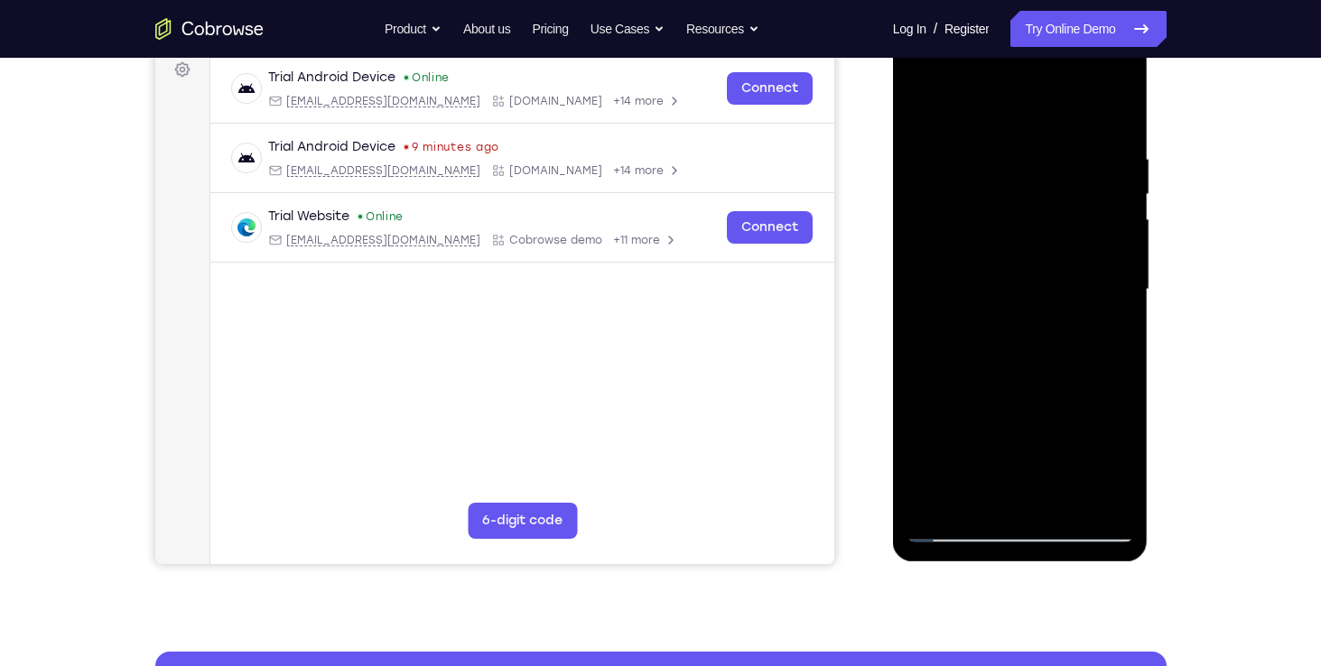
drag, startPoint x: 1006, startPoint y: 402, endPoint x: 1023, endPoint y: 302, distance: 101.7
click at [1023, 302] on div at bounding box center [1019, 290] width 227 height 506
drag, startPoint x: 1012, startPoint y: 425, endPoint x: 1044, endPoint y: 304, distance: 125.0
click at [1044, 304] on div at bounding box center [1019, 290] width 227 height 506
drag, startPoint x: 1018, startPoint y: 422, endPoint x: 1031, endPoint y: 317, distance: 106.4
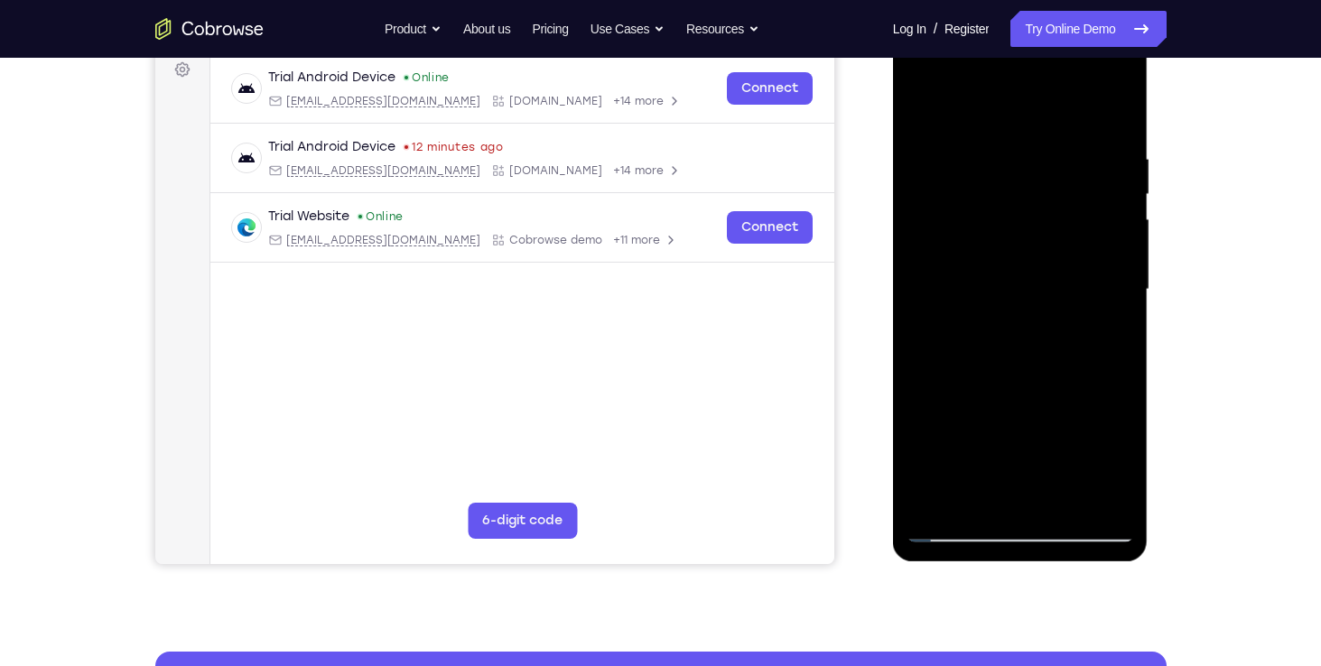
click at [1031, 317] on div at bounding box center [1019, 290] width 227 height 506
drag, startPoint x: 1017, startPoint y: 450, endPoint x: 1044, endPoint y: 314, distance: 138.8
click at [1044, 314] on div at bounding box center [1019, 290] width 227 height 506
click at [1009, 363] on div at bounding box center [1019, 290] width 227 height 506
